Goal: Information Seeking & Learning: Check status

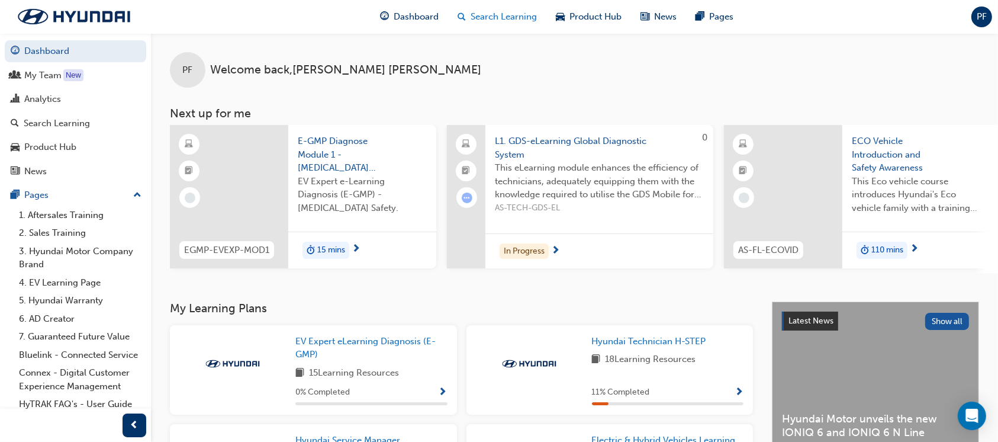
click at [502, 16] on span "Search Learning" at bounding box center [504, 17] width 66 height 14
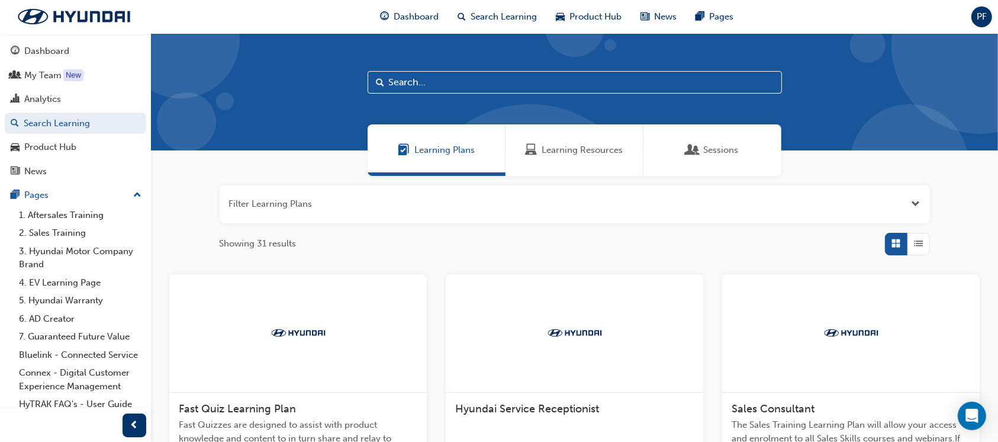
click at [571, 151] on span "Learning Resources" at bounding box center [582, 150] width 81 height 14
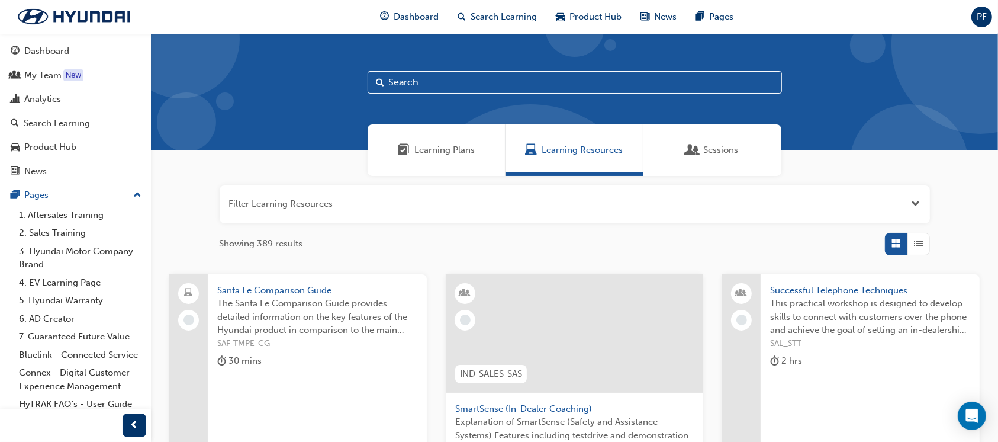
click at [455, 79] on input "text" at bounding box center [575, 82] width 414 height 22
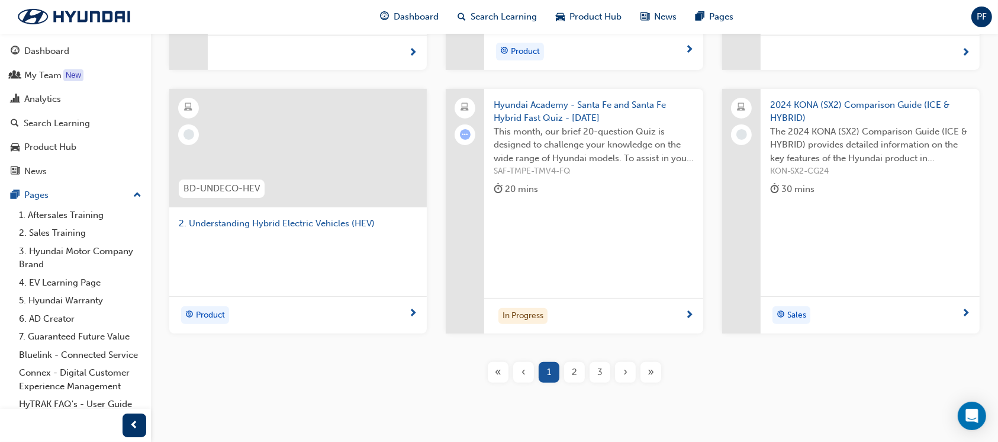
scroll to position [398, 0]
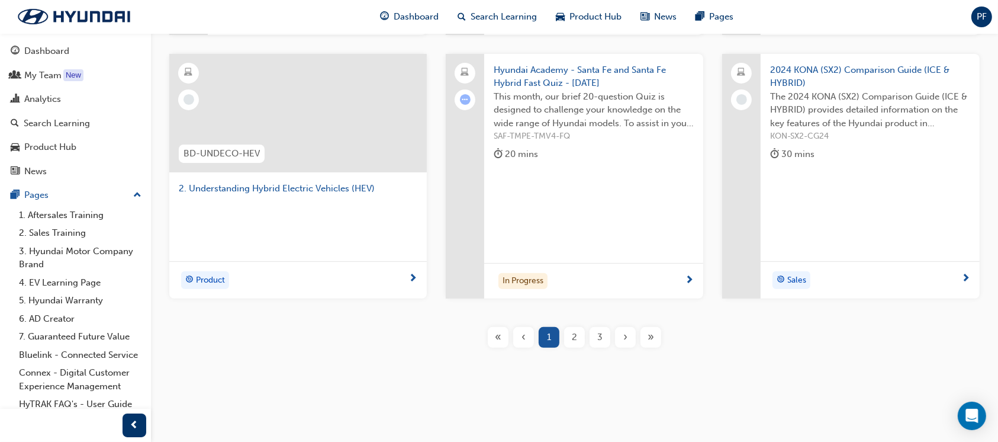
type input "hybri"
click at [568, 335] on div "2" at bounding box center [574, 337] width 21 height 21
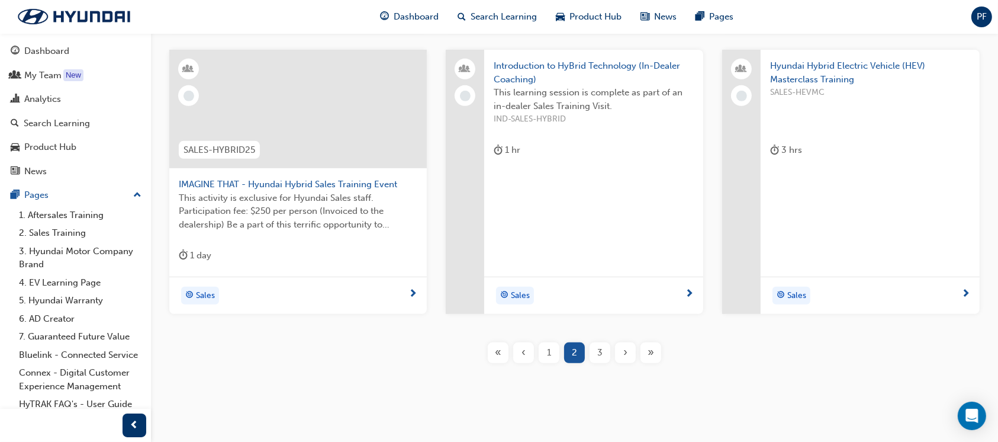
scroll to position [523, 0]
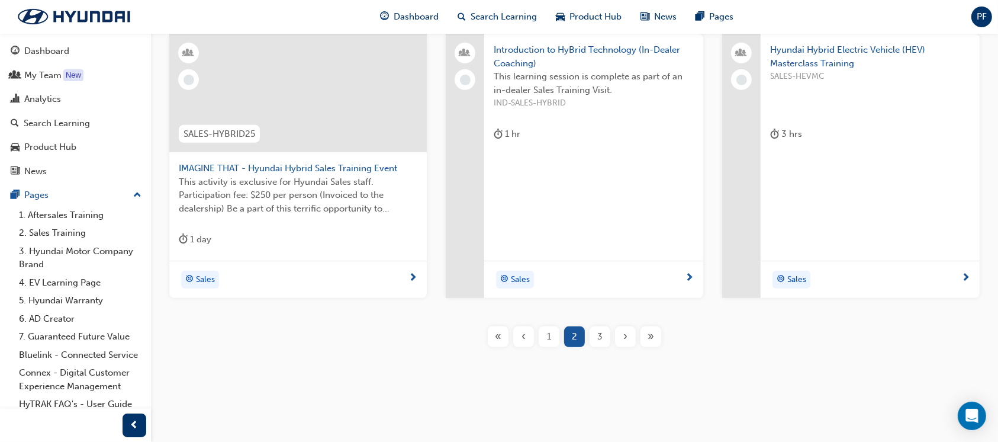
click at [599, 332] on span "3" at bounding box center [599, 337] width 5 height 14
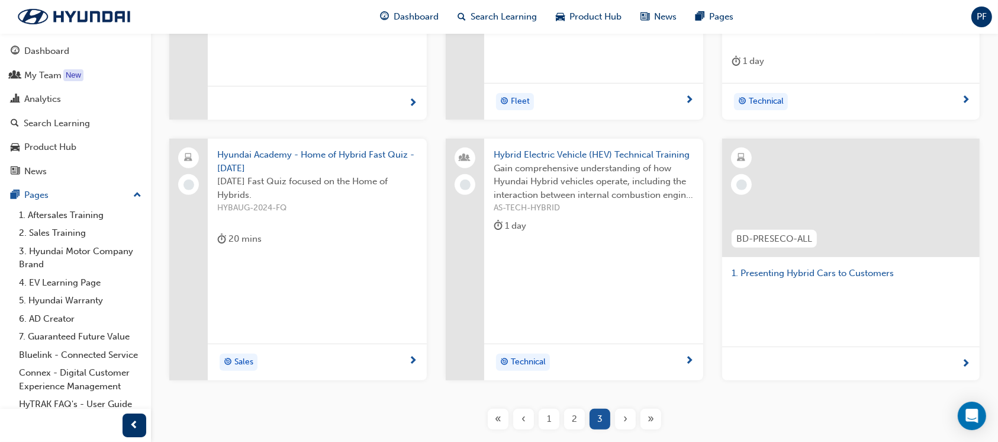
scroll to position [343, 0]
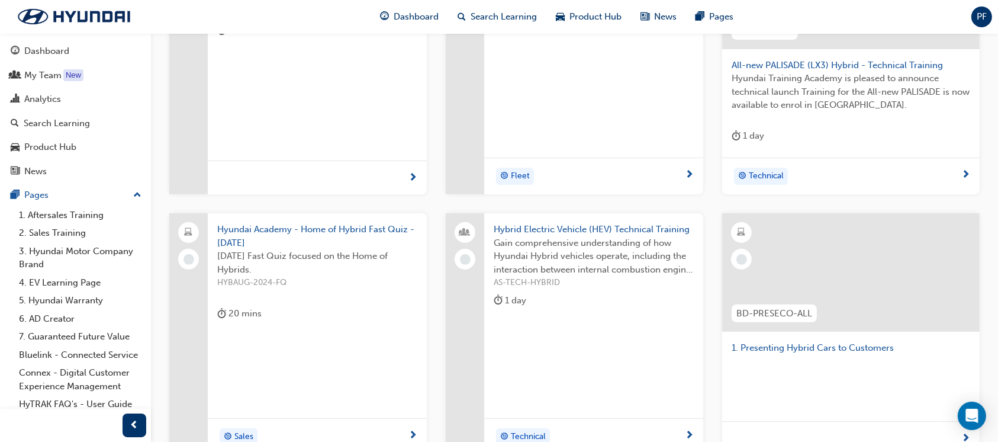
click at [592, 264] on span "Gain comprehensive understanding of how Hyundai Hybrid vehicles operate, includ…" at bounding box center [594, 256] width 200 height 40
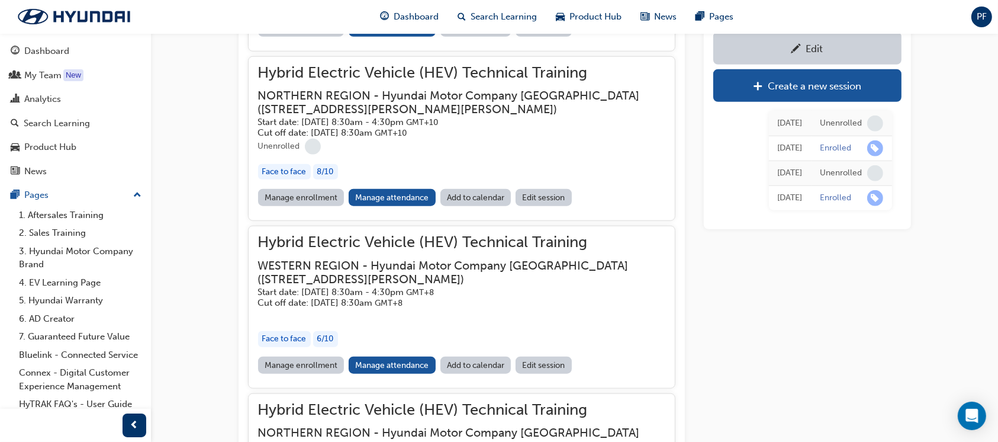
scroll to position [1110, 0]
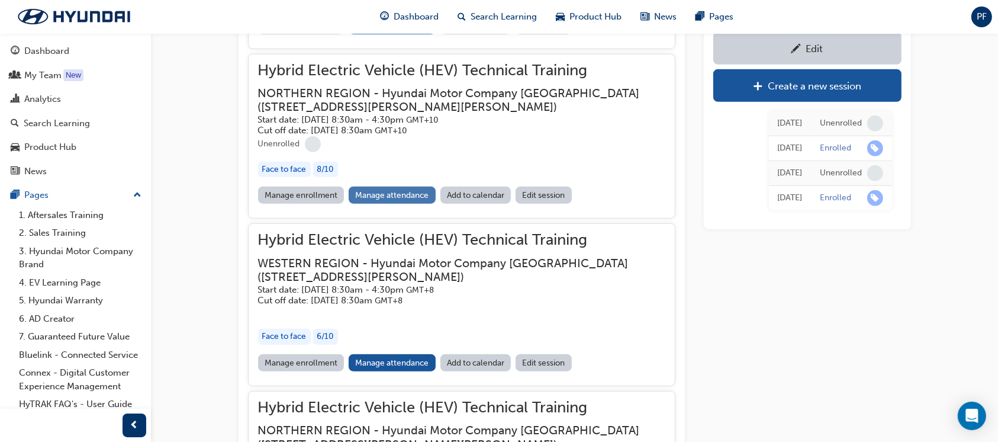
click at [397, 186] on link "Manage attendance" at bounding box center [392, 194] width 87 height 17
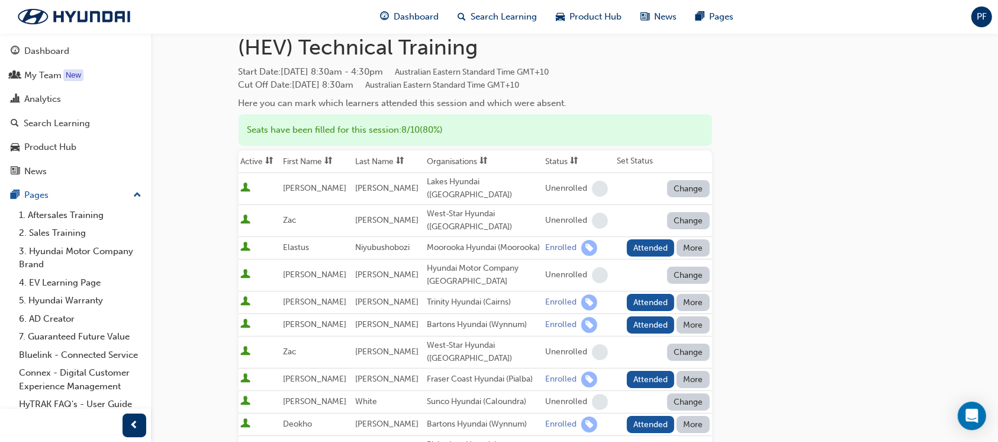
scroll to position [141, 0]
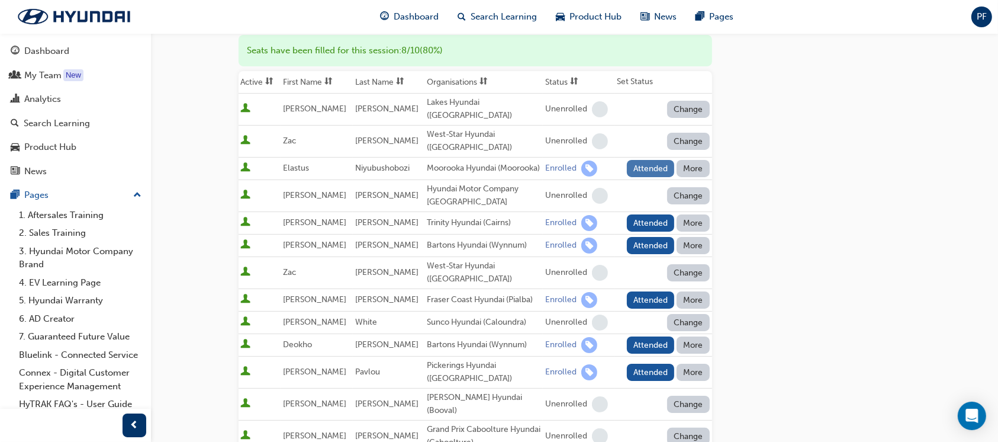
click at [648, 161] on button "Attended" at bounding box center [651, 168] width 48 height 17
click at [647, 221] on button "Attended" at bounding box center [651, 222] width 48 height 17
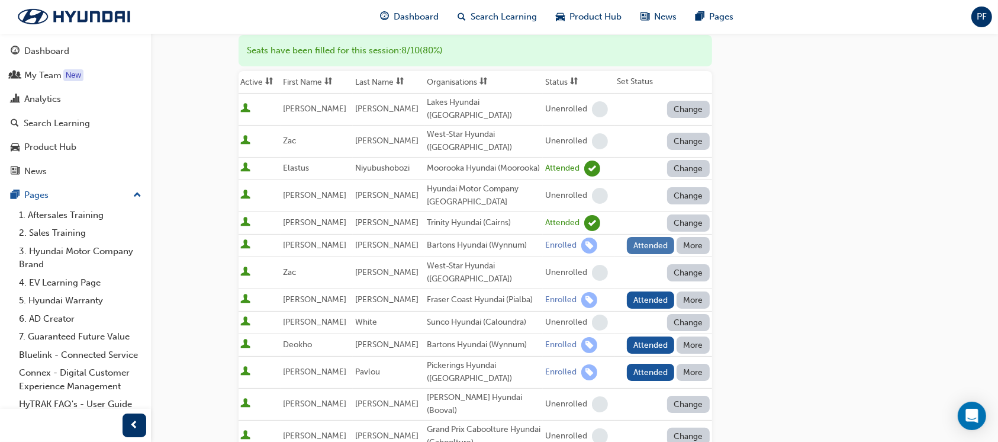
click at [650, 247] on button "Attended" at bounding box center [651, 245] width 48 height 17
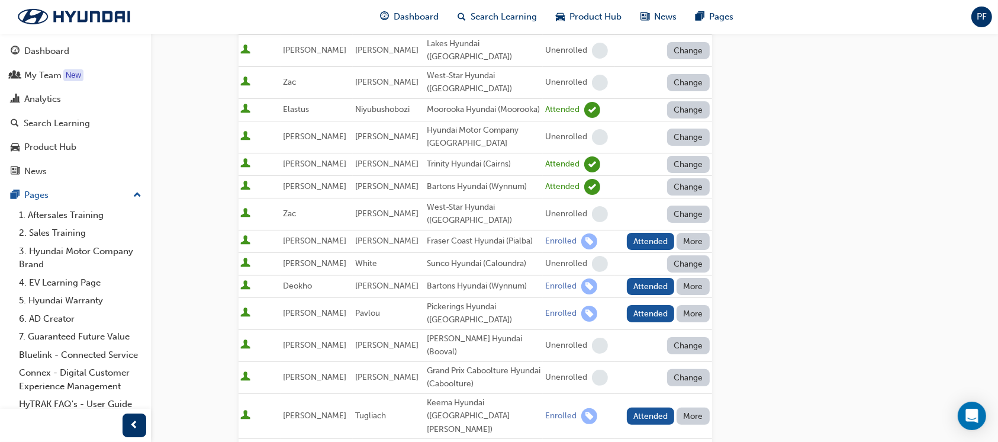
scroll to position [220, 0]
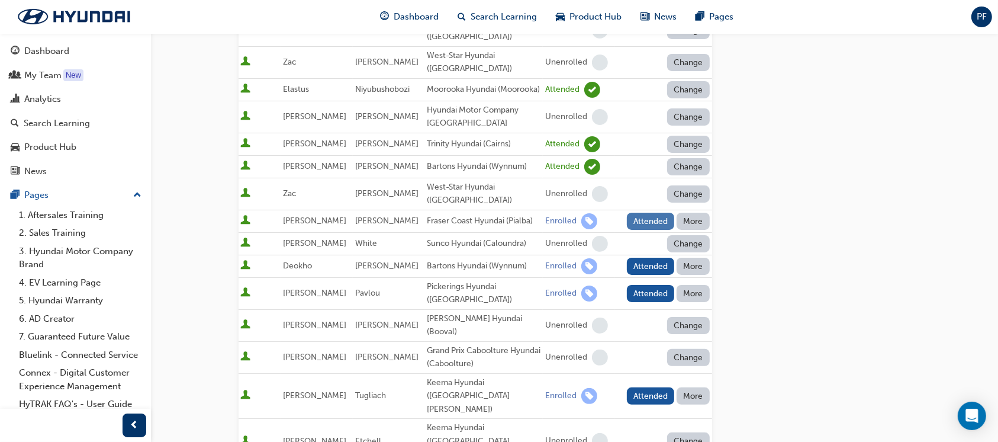
click at [645, 219] on button "Attended" at bounding box center [651, 221] width 48 height 17
click at [639, 261] on button "Attended" at bounding box center [651, 266] width 48 height 17
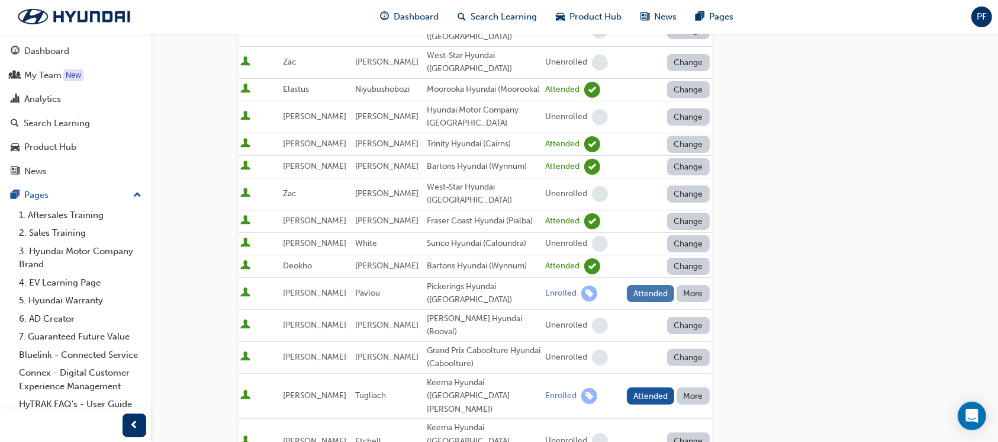
click at [649, 288] on button "Attended" at bounding box center [651, 293] width 48 height 17
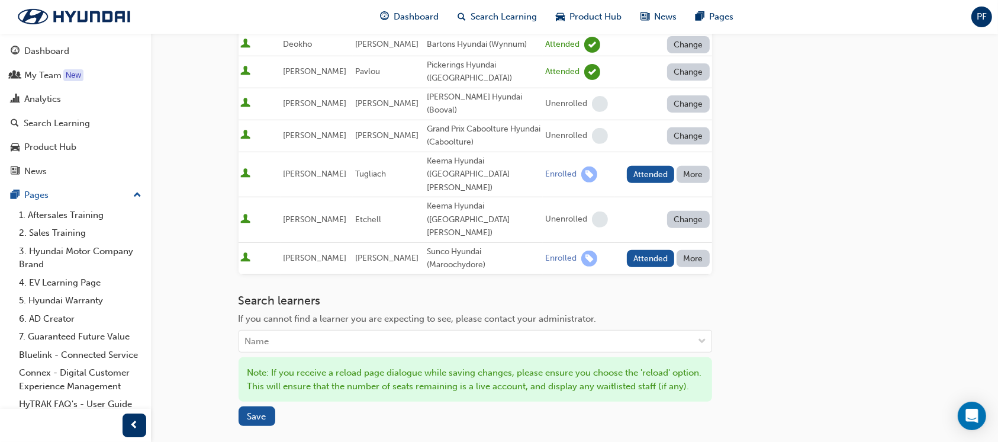
scroll to position [456, 0]
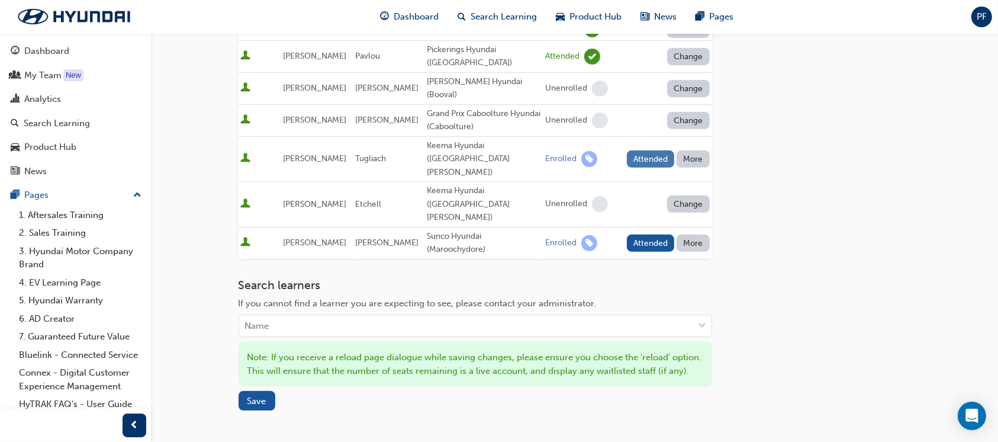
click at [638, 150] on button "Attended" at bounding box center [651, 158] width 48 height 17
click at [647, 234] on button "Attended" at bounding box center [651, 242] width 48 height 17
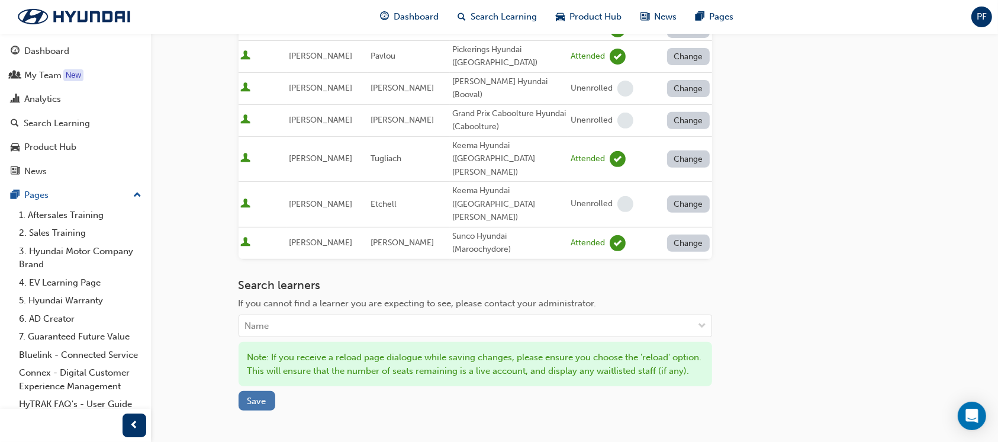
click at [256, 391] on button "Save" at bounding box center [257, 401] width 37 height 20
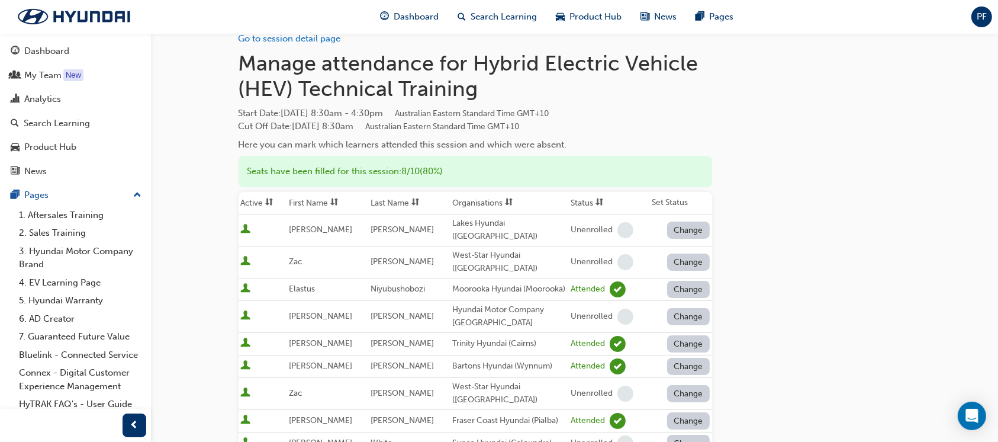
scroll to position [0, 0]
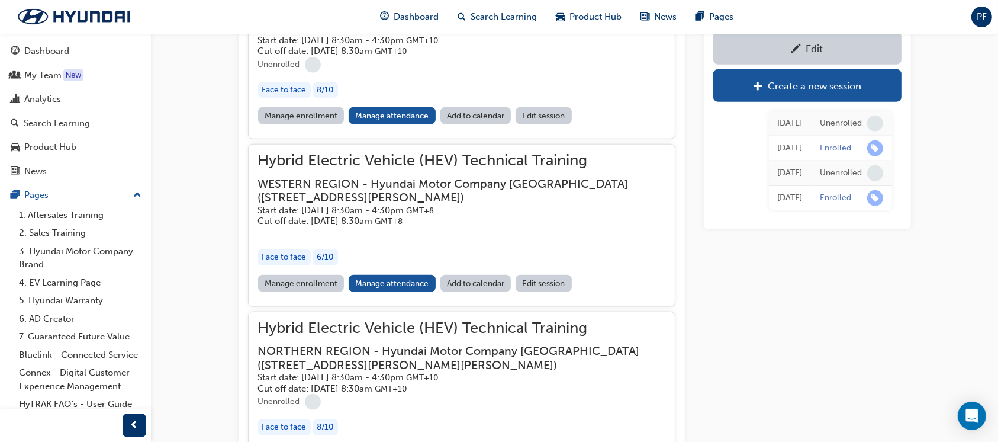
scroll to position [1268, 0]
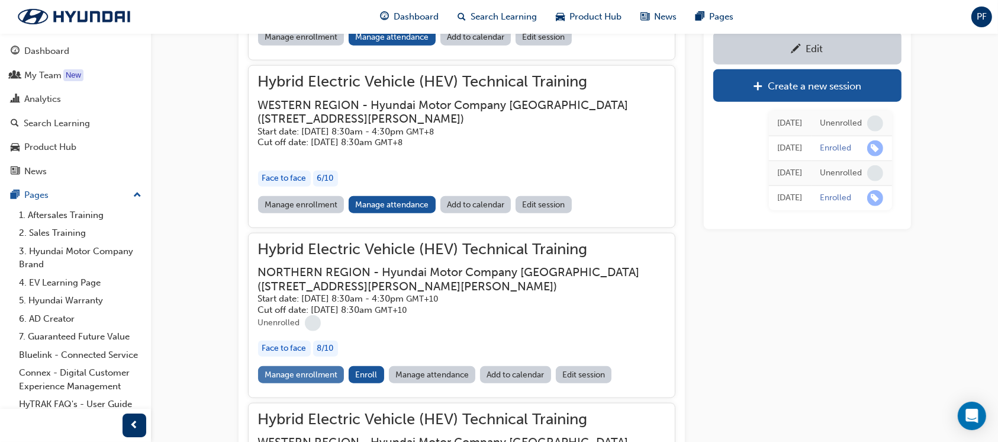
click at [324, 366] on link "Manage enrollment" at bounding box center [301, 374] width 86 height 17
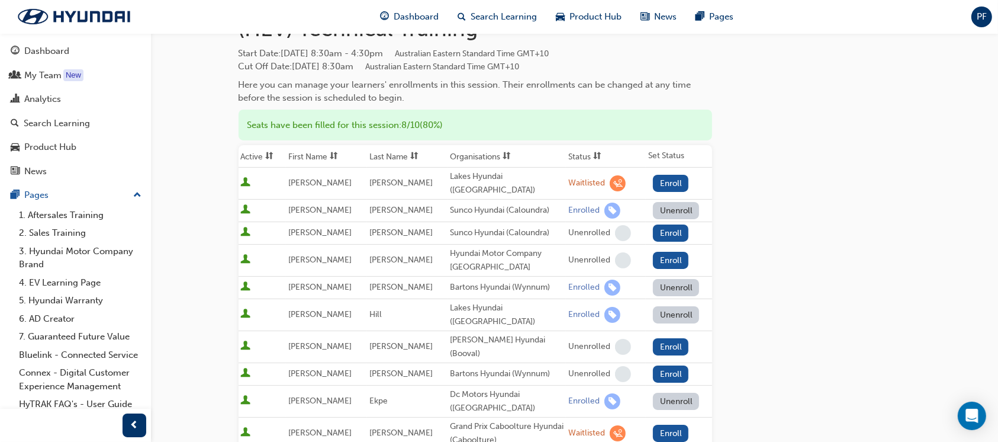
scroll to position [79, 0]
click at [668, 176] on button "Enroll" at bounding box center [671, 184] width 36 height 17
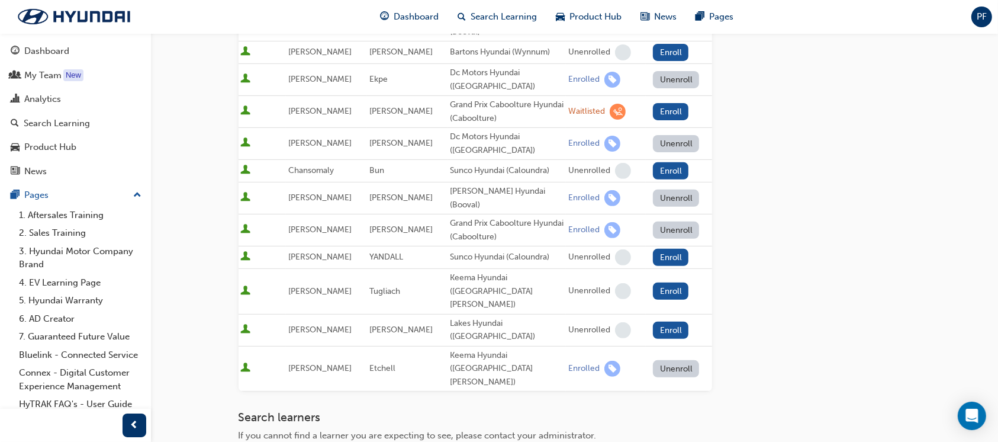
scroll to position [552, 0]
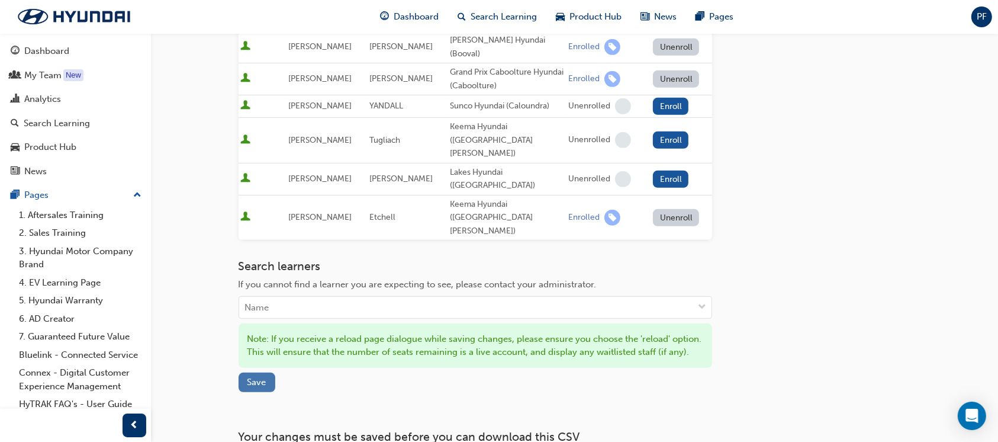
click at [274, 372] on button "Save" at bounding box center [257, 382] width 37 height 20
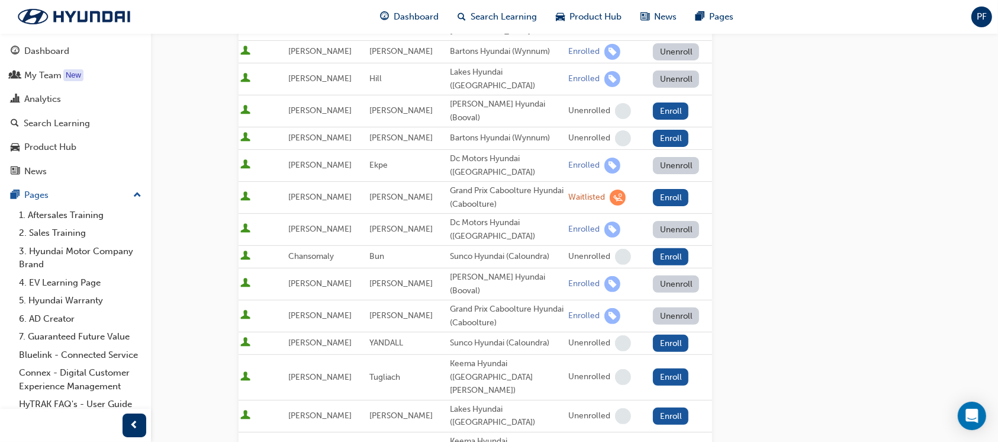
scroll to position [0, 0]
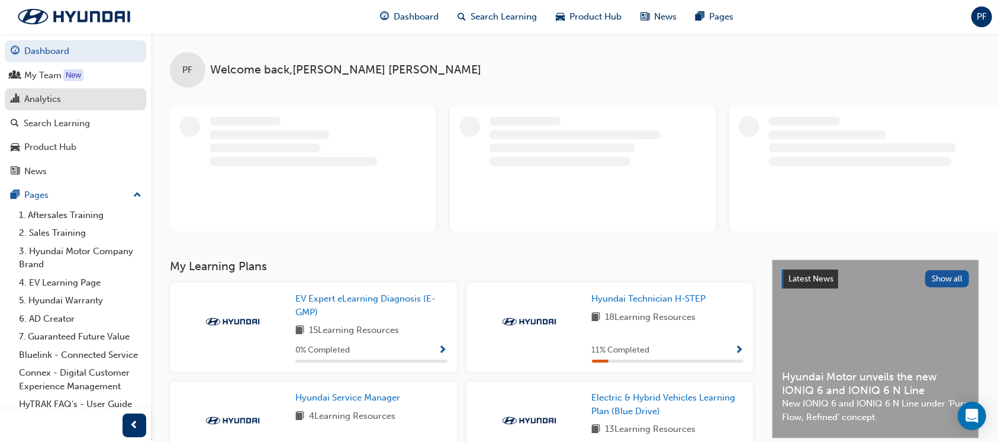
click at [66, 100] on div "Analytics" at bounding box center [76, 99] width 130 height 15
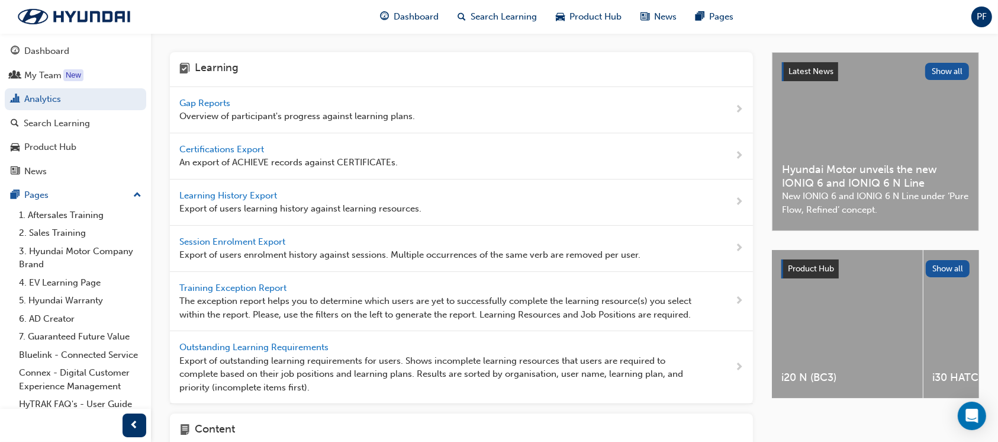
click at [210, 104] on span "Gap Reports" at bounding box center [205, 103] width 53 height 11
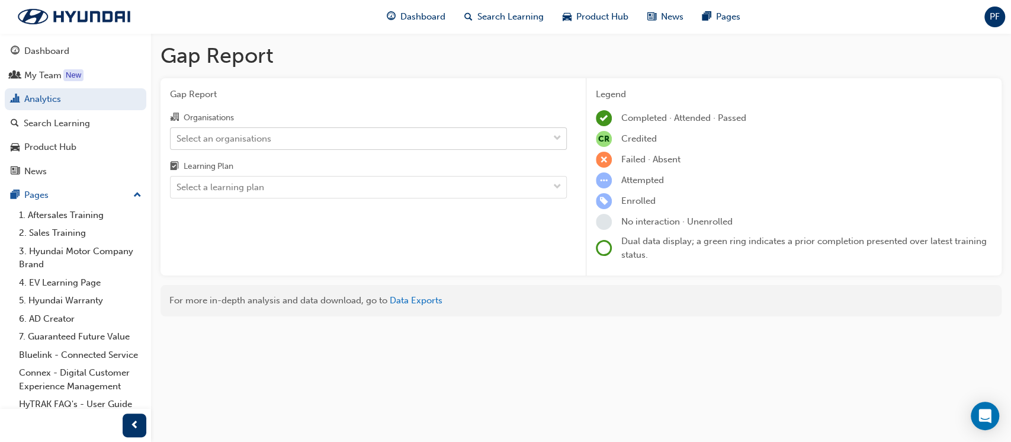
click at [259, 140] on div "Select an organisations" at bounding box center [223, 138] width 95 height 14
click at [178, 140] on input "Organisations Select an organisations" at bounding box center [176, 138] width 1 height 10
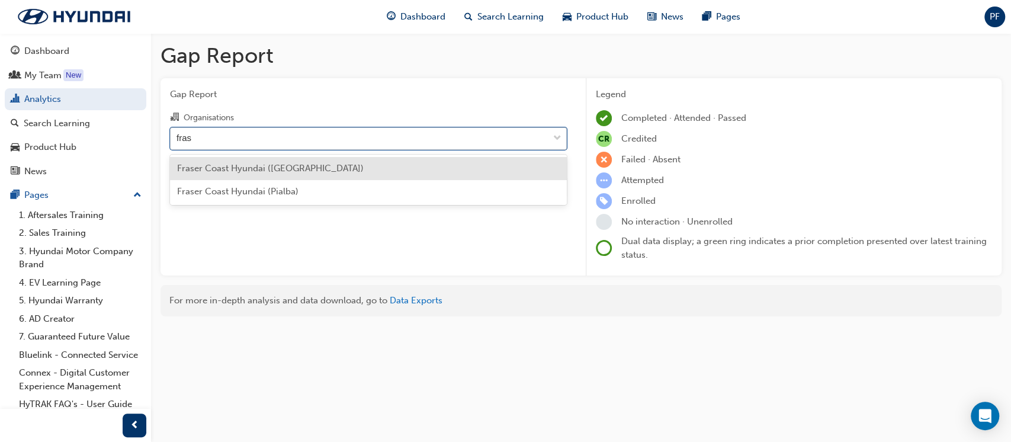
type input "frase"
click at [245, 163] on span "Fraser Coast Hyundai (Maryborough)" at bounding box center [270, 168] width 186 height 11
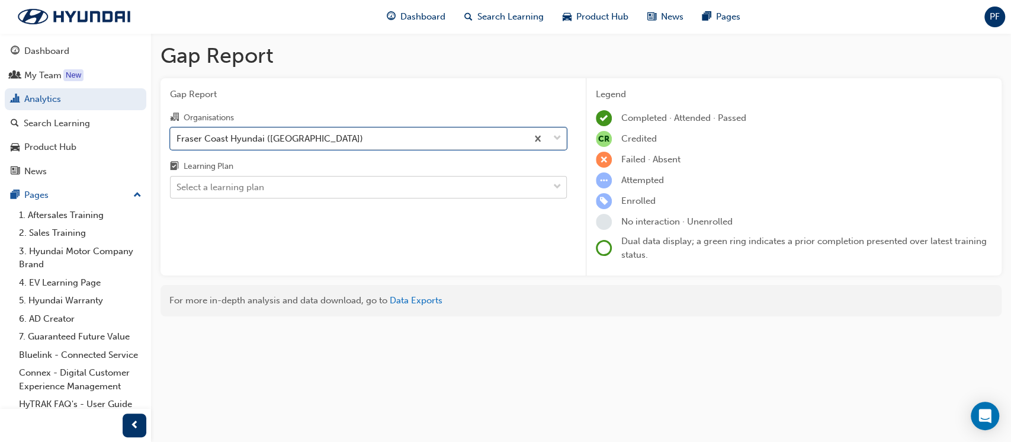
click at [241, 185] on div "Select a learning plan" at bounding box center [220, 188] width 88 height 14
click at [178, 185] on input "Learning Plan Select a learning plan" at bounding box center [176, 187] width 1 height 10
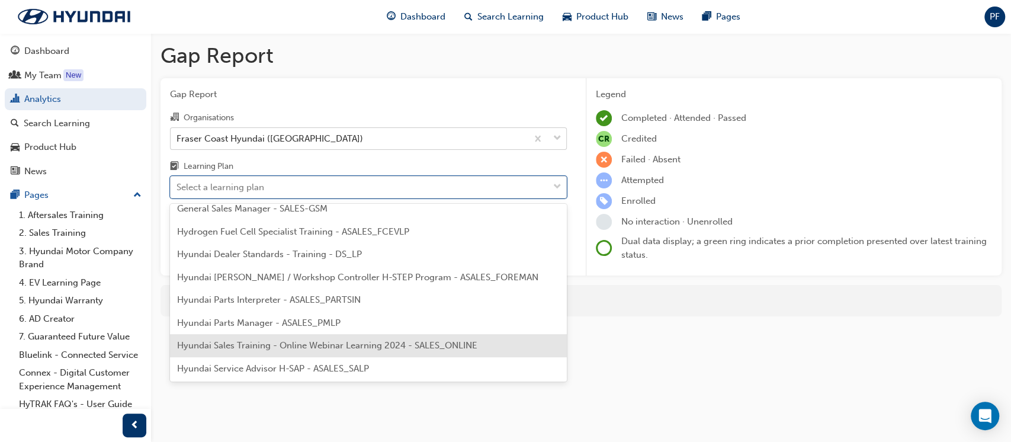
scroll to position [316, 0]
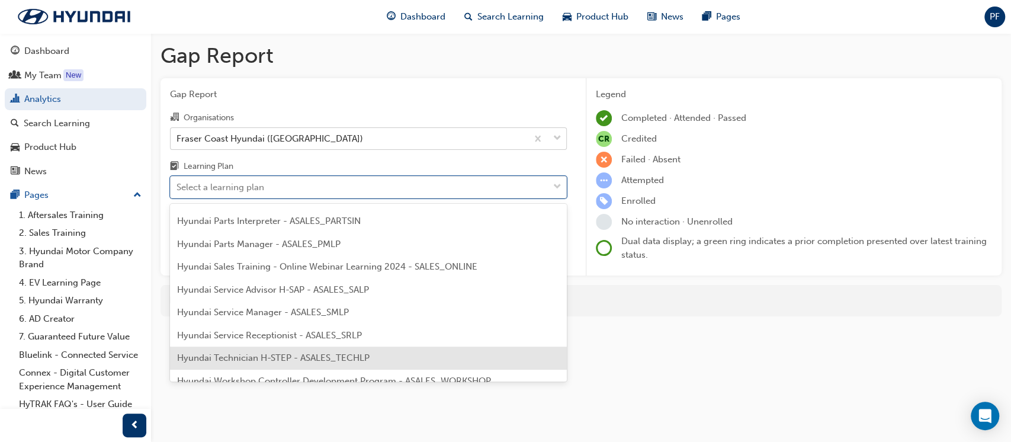
click at [290, 346] on div "Hyundai Technician H-STEP - ASALES_TECHLP" at bounding box center [368, 357] width 397 height 23
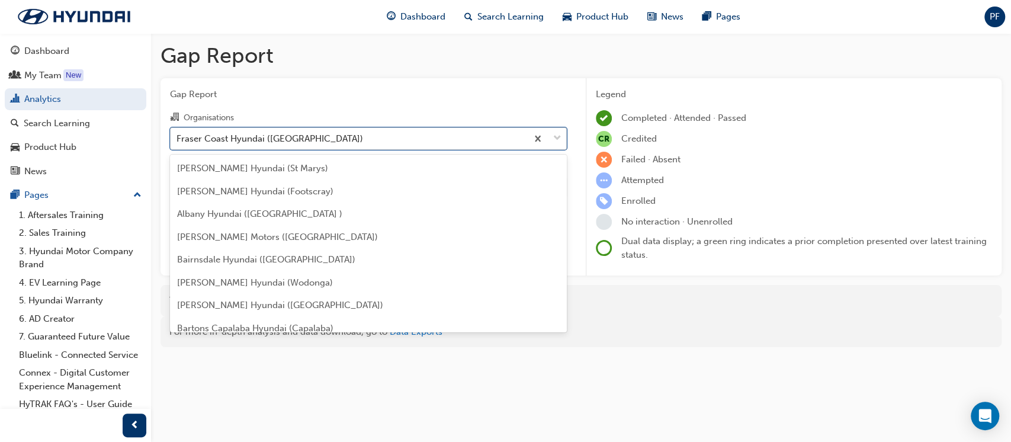
scroll to position [995, 0]
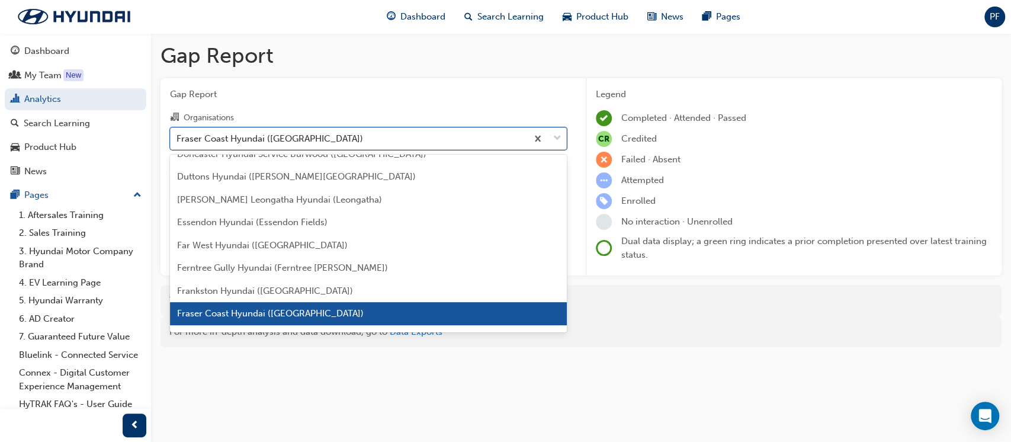
click at [287, 137] on div "Fraser Coast Hyundai (Maryborough)" at bounding box center [269, 138] width 186 height 14
click at [178, 137] on input "Organisations option Fraser Coast Hyundai (Maryborough), selected. option Frase…" at bounding box center [176, 138] width 1 height 10
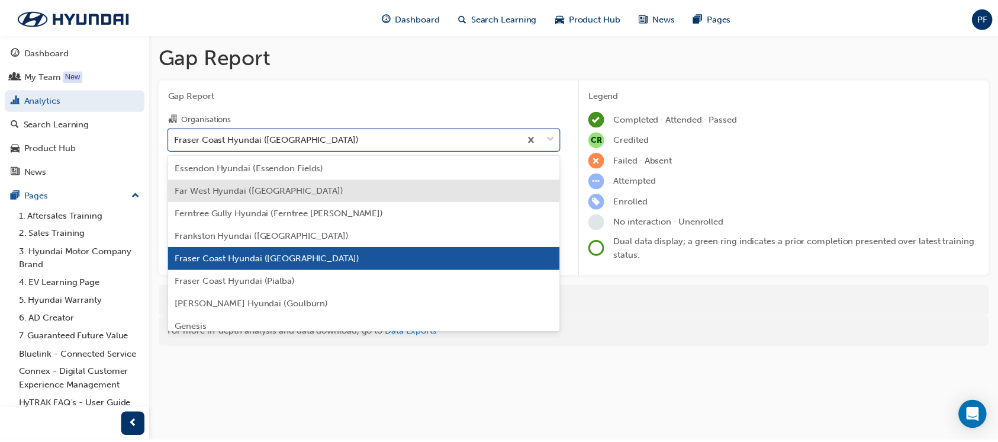
scroll to position [1074, 0]
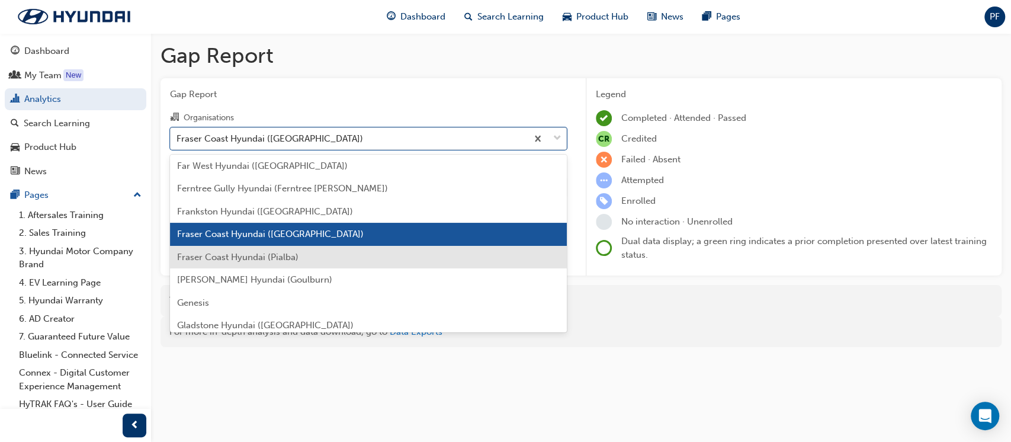
click at [288, 252] on span "Fraser Coast Hyundai (Pialba)" at bounding box center [237, 257] width 121 height 11
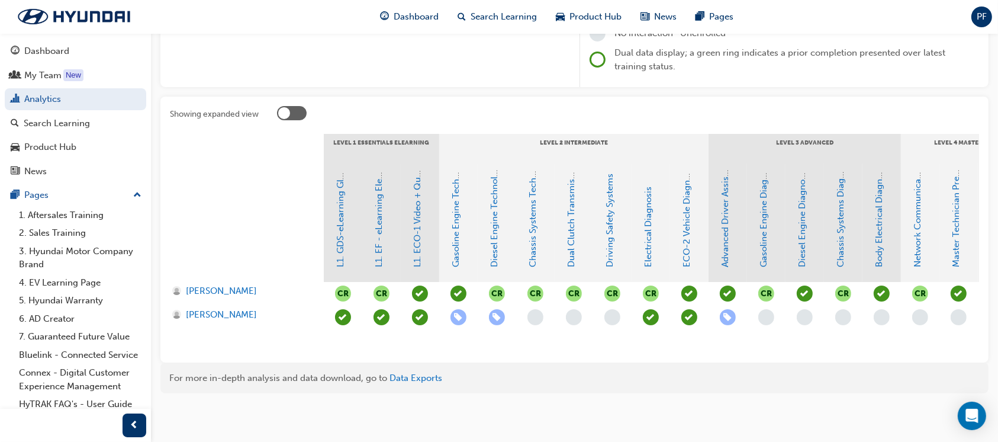
scroll to position [200, 0]
click at [221, 284] on span "George Niesler" at bounding box center [221, 291] width 71 height 14
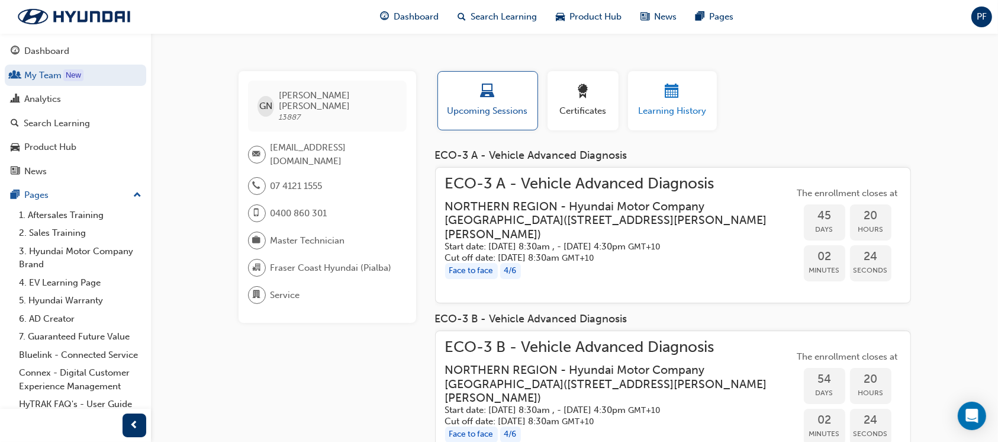
click at [677, 90] on span "calendar-icon" at bounding box center [672, 92] width 14 height 16
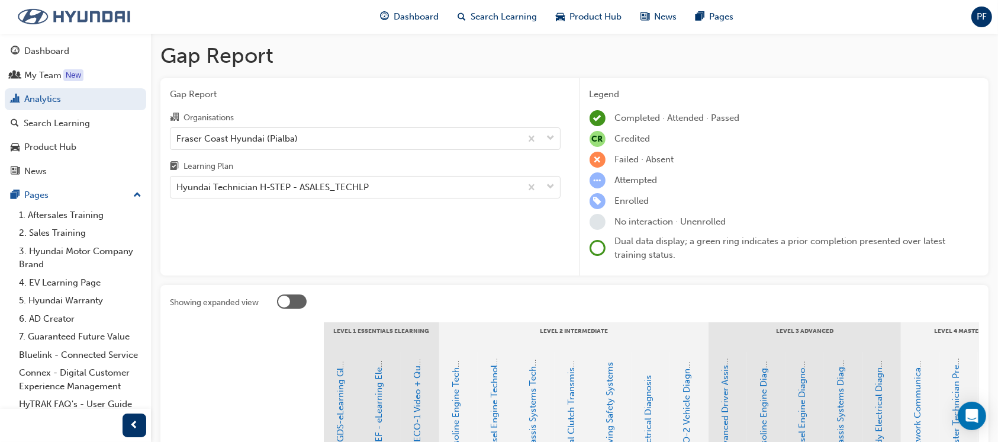
scroll to position [200, 0]
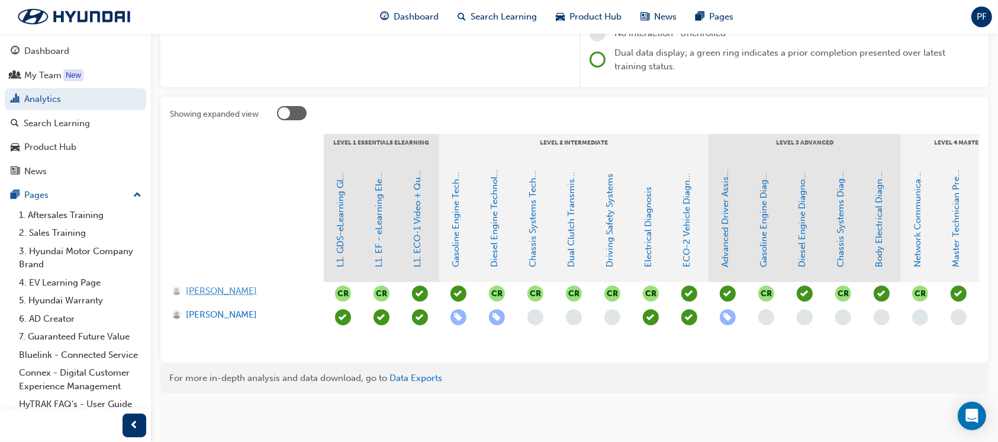
click at [194, 284] on span "George Niesler" at bounding box center [221, 291] width 71 height 14
